Goal: Transaction & Acquisition: Purchase product/service

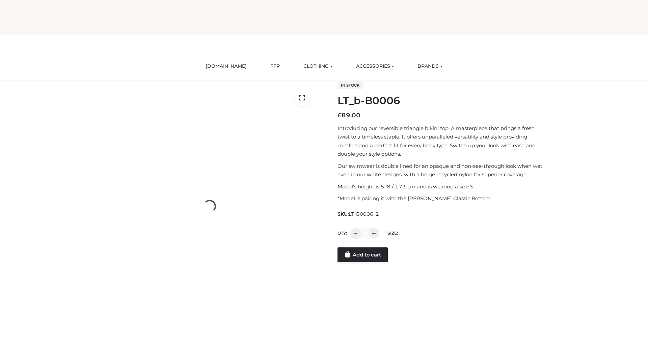
click at [363, 263] on link "Add to cart" at bounding box center [362, 255] width 50 height 15
